Goal: Information Seeking & Learning: Learn about a topic

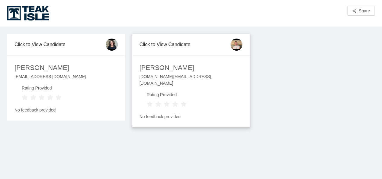
click at [166, 79] on div "[DOMAIN_NAME][EMAIL_ADDRESS][DOMAIN_NAME]" at bounding box center [191, 82] width 103 height 18
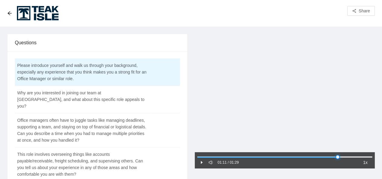
click at [338, 156] on div at bounding box center [284, 158] width 175 height 4
click at [360, 156] on div at bounding box center [284, 158] width 175 height 4
click at [368, 156] on div at bounding box center [284, 158] width 175 height 4
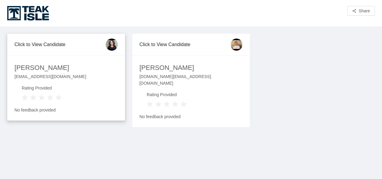
click at [40, 72] on div "[PERSON_NAME]" at bounding box center [41, 68] width 55 height 11
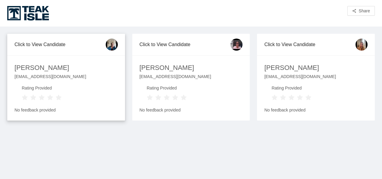
click at [38, 69] on div "Nadine Carlson" at bounding box center [41, 68] width 55 height 11
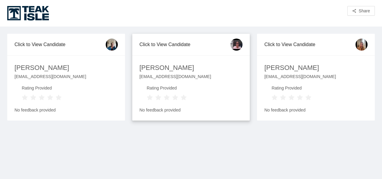
click at [155, 66] on div "[PERSON_NAME]" at bounding box center [167, 68] width 55 height 11
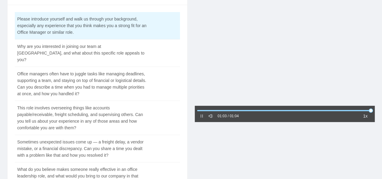
scroll to position [30, 0]
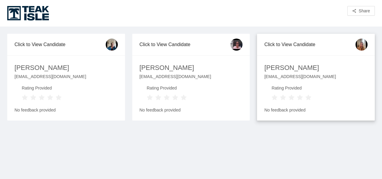
click at [288, 68] on div "[PERSON_NAME]" at bounding box center [291, 68] width 55 height 11
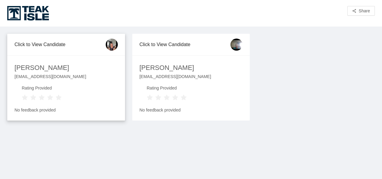
click at [40, 69] on div "[PERSON_NAME]" at bounding box center [41, 68] width 55 height 11
click at [44, 68] on div "[PERSON_NAME]" at bounding box center [41, 68] width 55 height 11
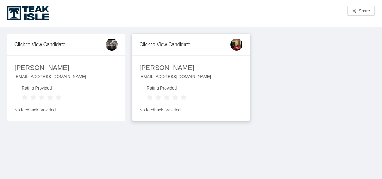
click at [164, 63] on div "[PERSON_NAME]" at bounding box center [167, 68] width 55 height 11
